Goal: Register for event/course

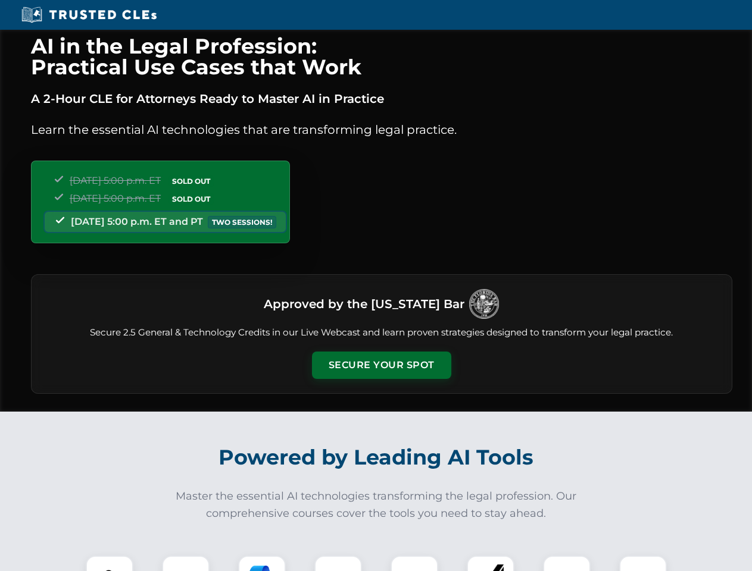
click at [381, 365] on button "Secure Your Spot" at bounding box center [381, 365] width 139 height 27
click at [110, 564] on img at bounding box center [109, 579] width 35 height 35
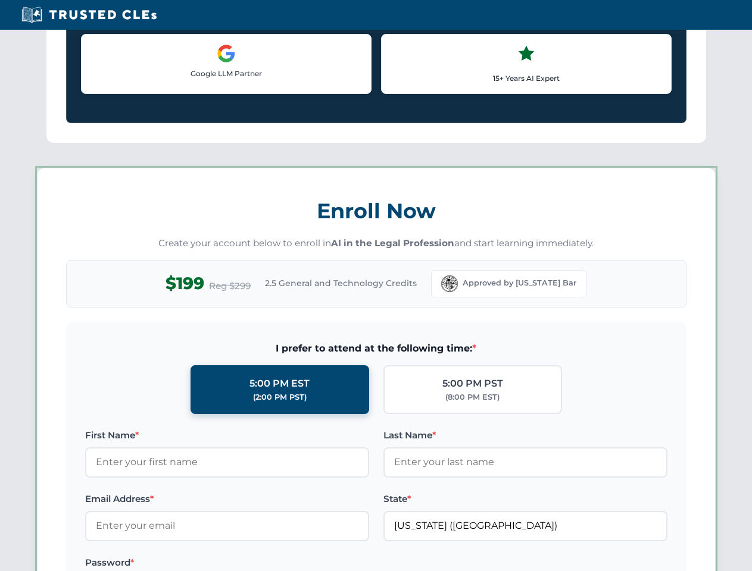
click at [262, 564] on label "Password *" at bounding box center [227, 563] width 284 height 14
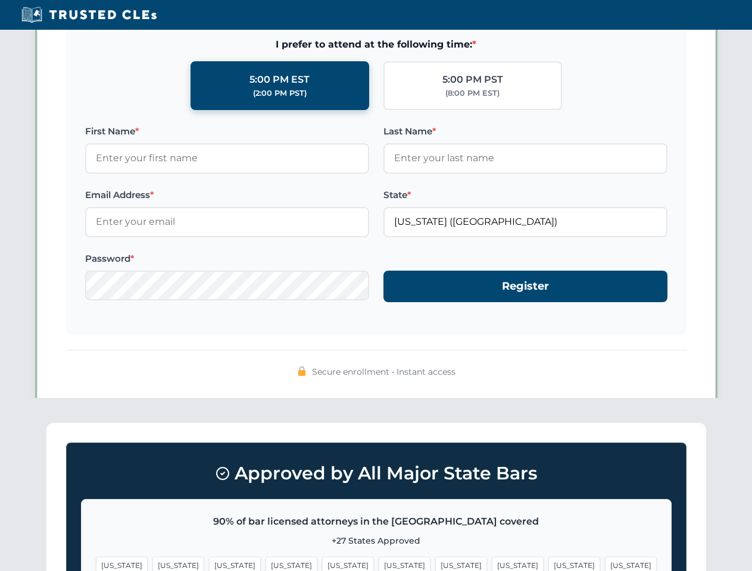
click at [548, 564] on span "[US_STATE]" at bounding box center [574, 565] width 52 height 17
